Goal: Task Accomplishment & Management: Manage account settings

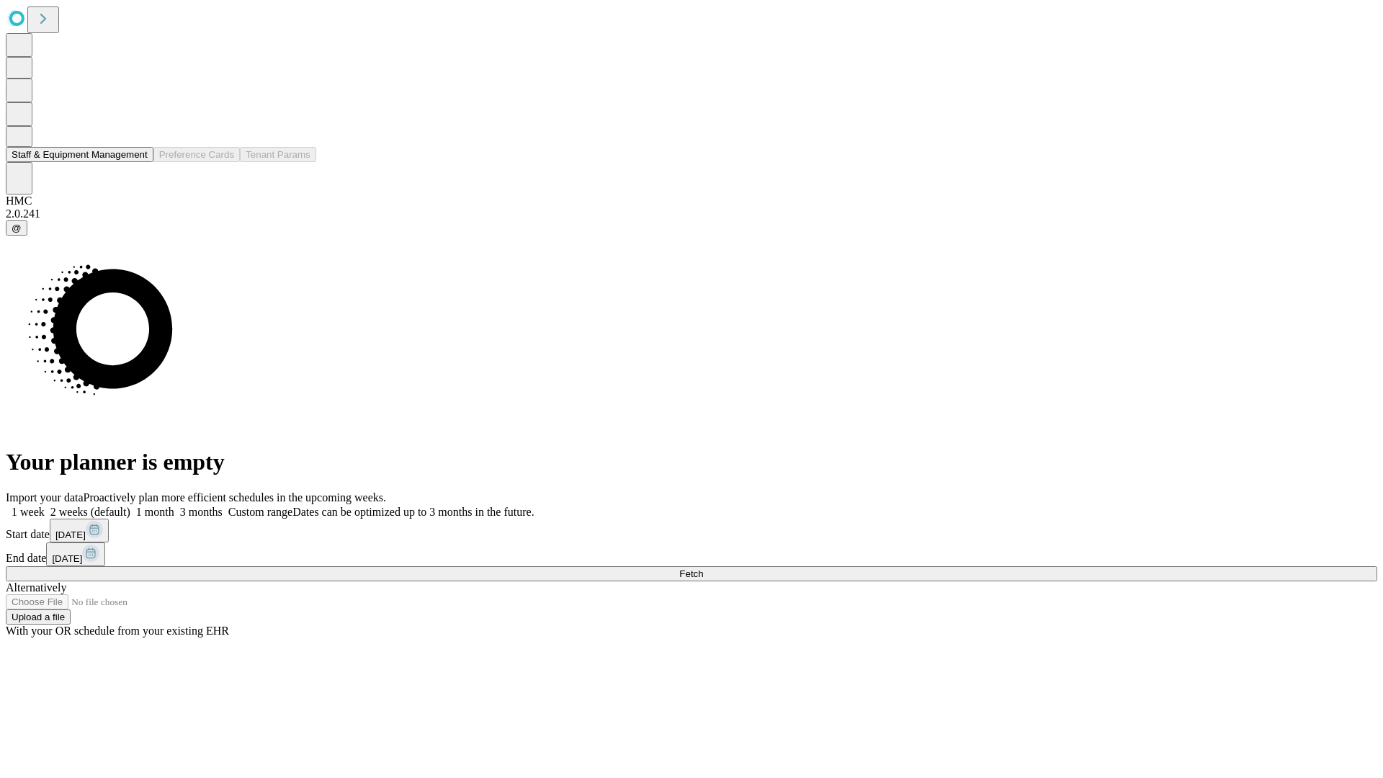
click at [135, 162] on button "Staff & Equipment Management" at bounding box center [80, 154] width 148 height 15
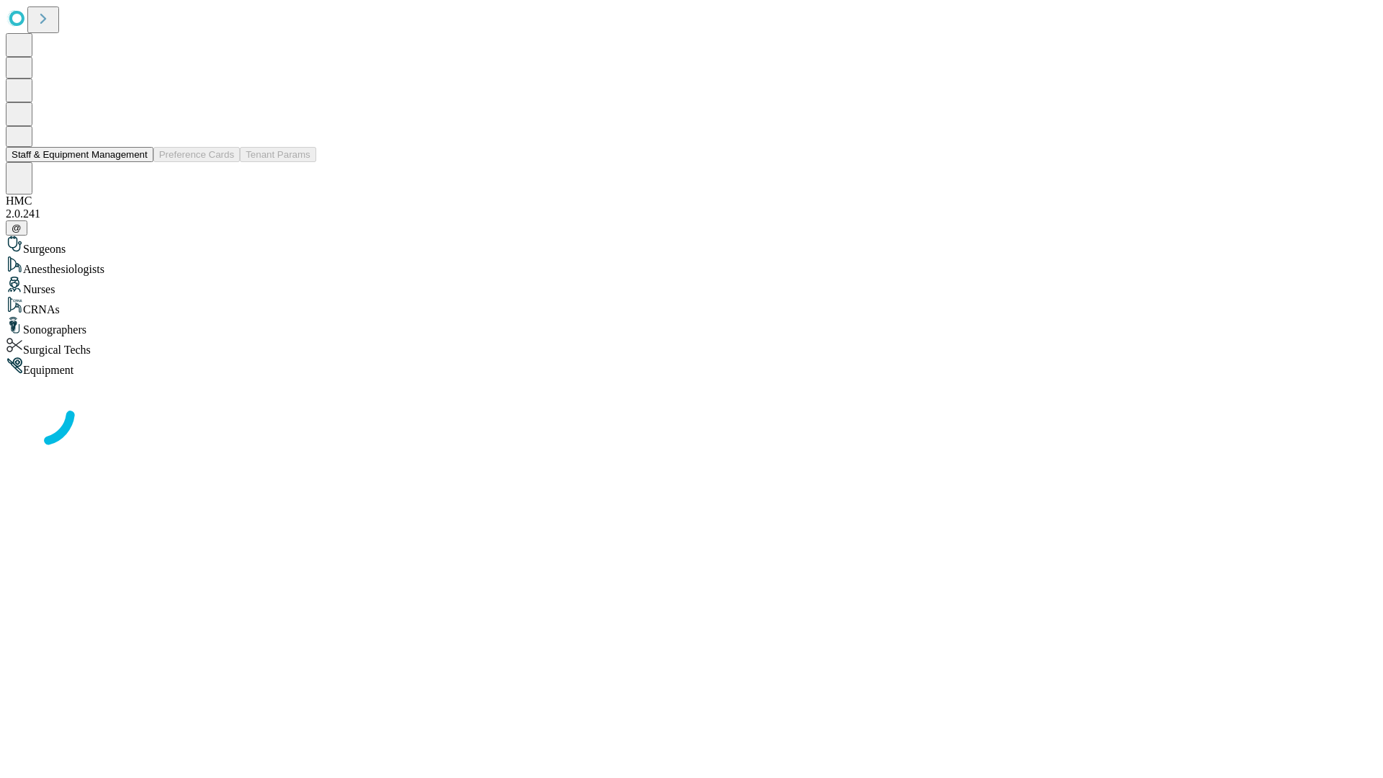
click at [138, 162] on button "Staff & Equipment Management" at bounding box center [80, 154] width 148 height 15
